Goal: Use online tool/utility: Utilize a website feature to perform a specific function

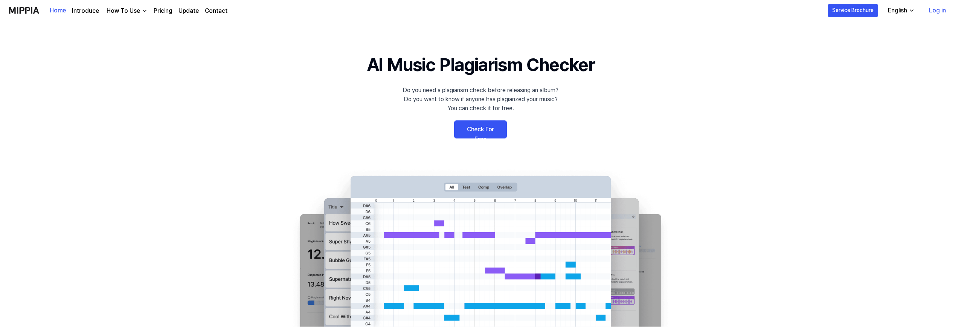
click at [486, 126] on link "Check For Free" at bounding box center [480, 130] width 53 height 18
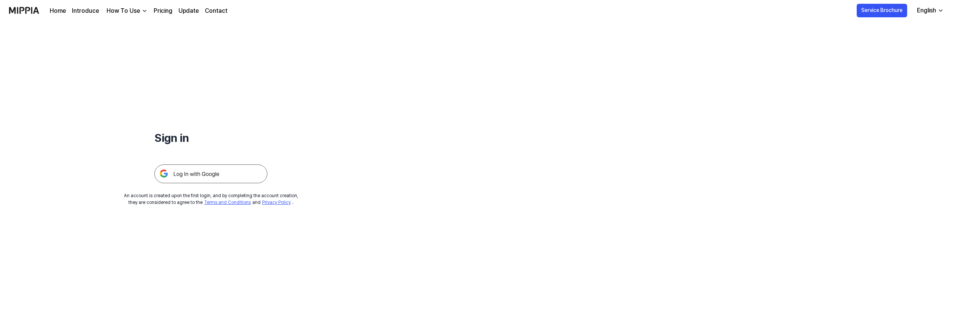
click at [205, 173] on img at bounding box center [210, 174] width 113 height 19
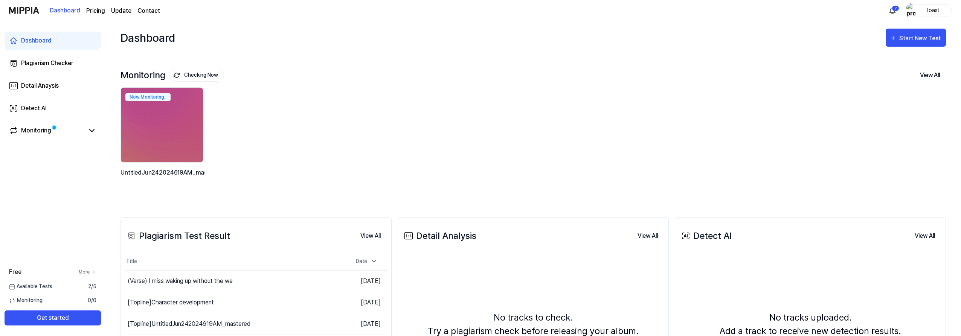
click at [95, 272] on icon at bounding box center [94, 272] width 2 height 3
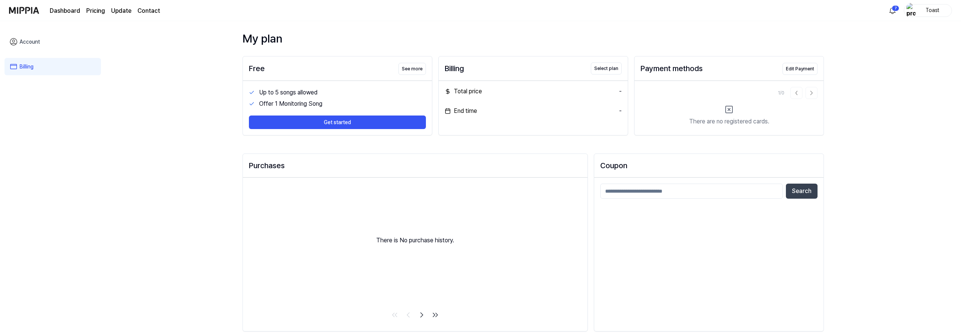
scroll to position [11, 0]
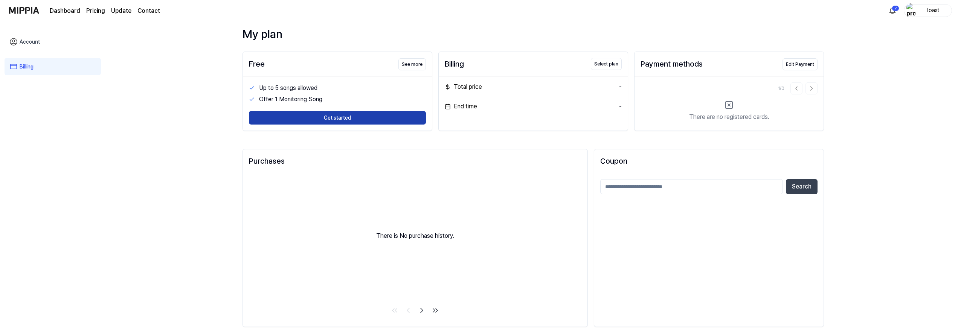
click at [306, 114] on button "Get started" at bounding box center [337, 118] width 177 height 14
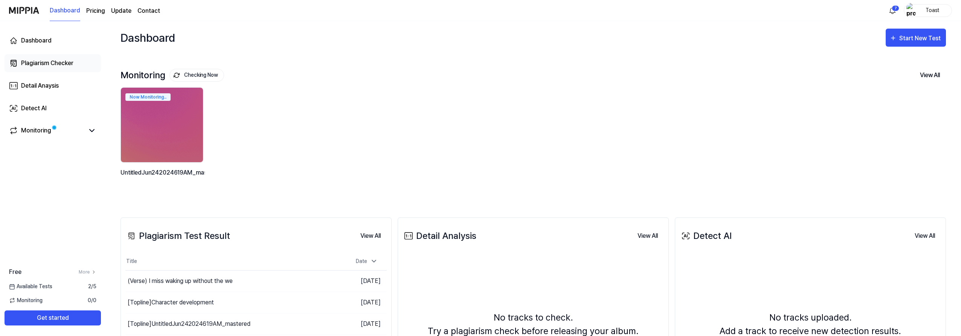
click at [51, 66] on div "Plagiarism Checker" at bounding box center [47, 63] width 52 height 9
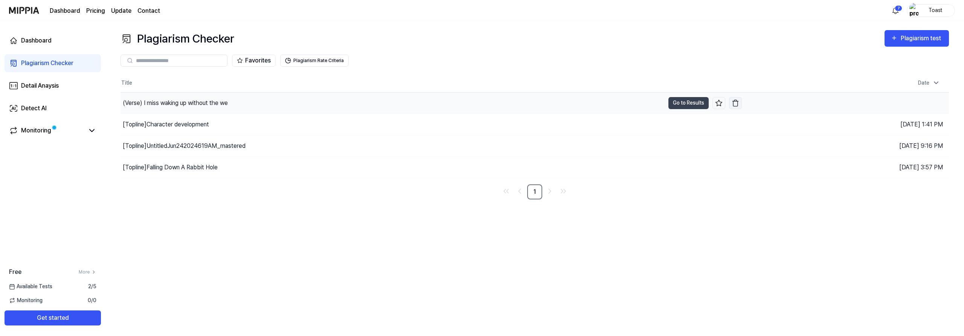
click at [736, 102] on img "button" at bounding box center [736, 103] width 8 height 8
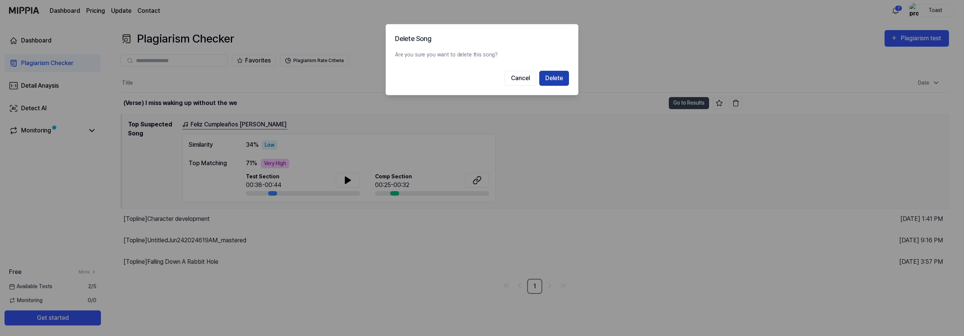
click at [553, 77] on button "Delete" at bounding box center [555, 78] width 30 height 15
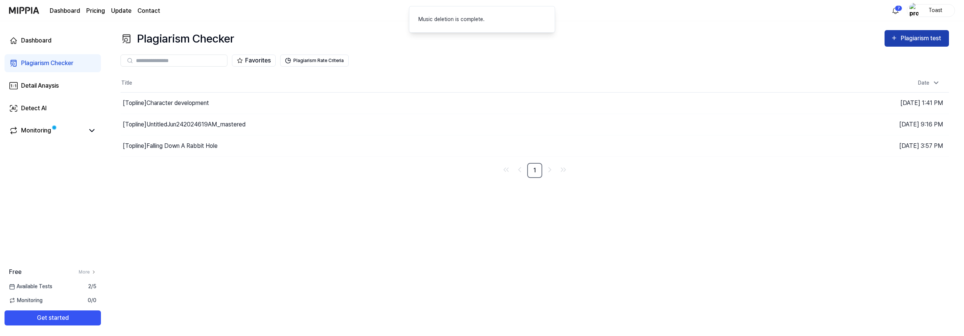
click at [919, 39] on div "Plagiarism test" at bounding box center [922, 39] width 42 height 10
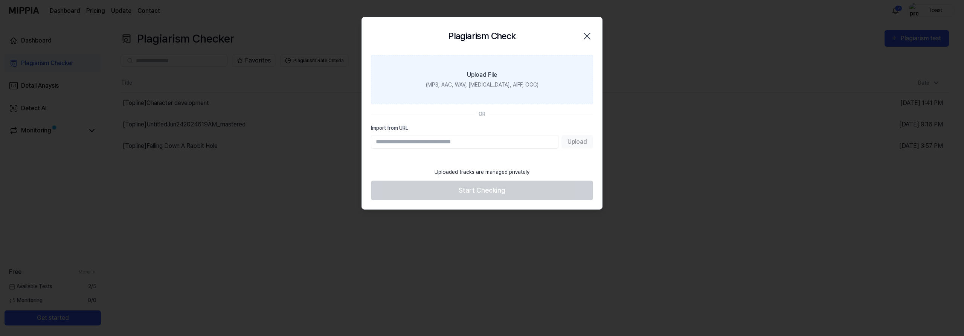
click at [472, 90] on label "Upload File (MP3, AAC, WAV, FLAC, AIFF, OGG)" at bounding box center [482, 79] width 222 height 49
click at [0, 0] on input "Upload File (MP3, AAC, WAV, FLAC, AIFF, OGG)" at bounding box center [0, 0] width 0 height 0
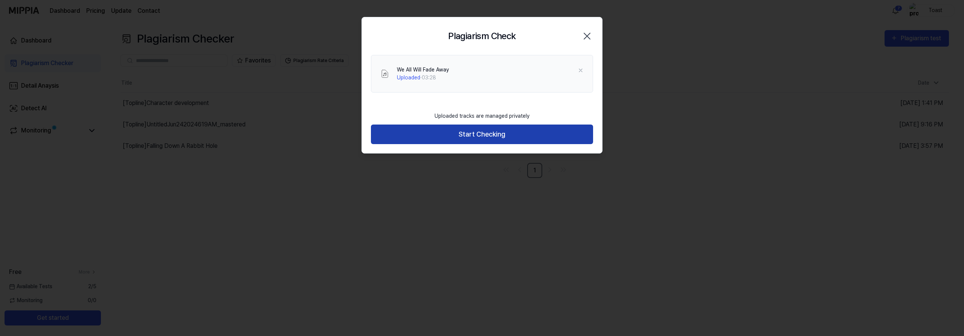
click at [499, 133] on button "Start Checking" at bounding box center [482, 135] width 222 height 20
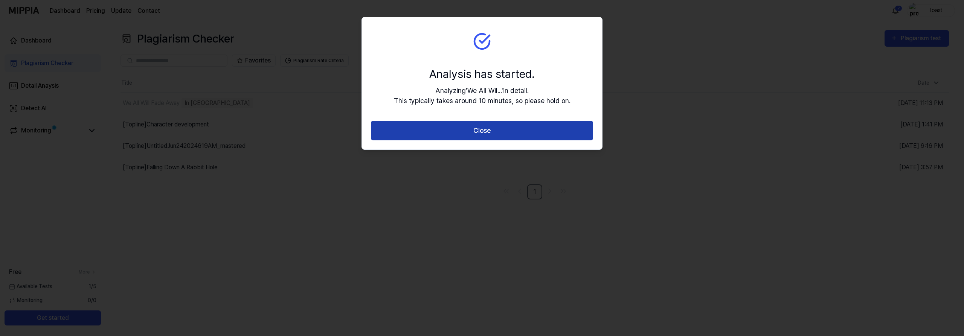
click at [499, 128] on button "Close" at bounding box center [482, 131] width 222 height 20
